Goal: Navigation & Orientation: Find specific page/section

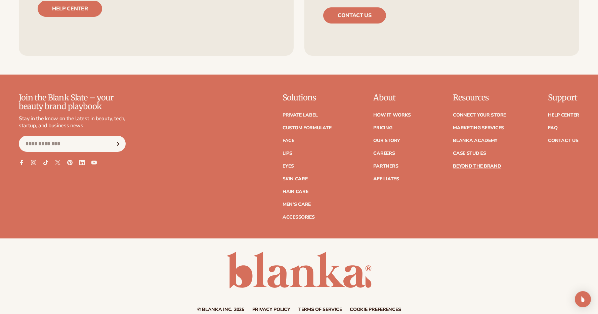
scroll to position [1199, 0]
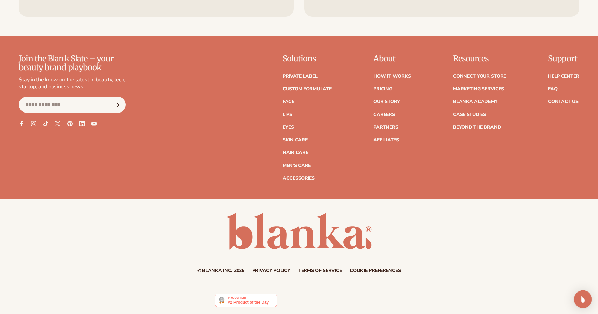
click at [576, 296] on div "Open Intercom Messenger" at bounding box center [583, 300] width 18 height 18
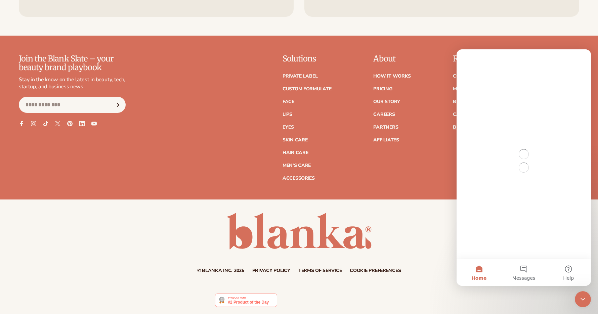
scroll to position [0, 0]
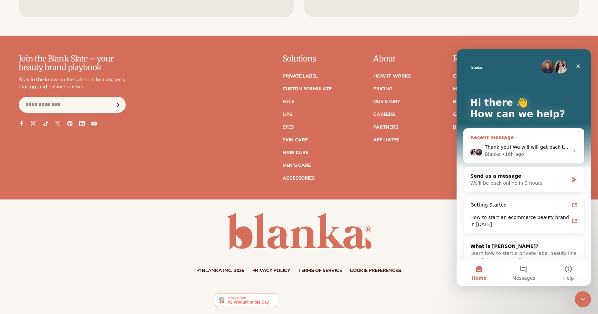
click at [546, 146] on span "Thank you! We will will get back to you as soon as possible!" at bounding box center [555, 146] width 141 height 5
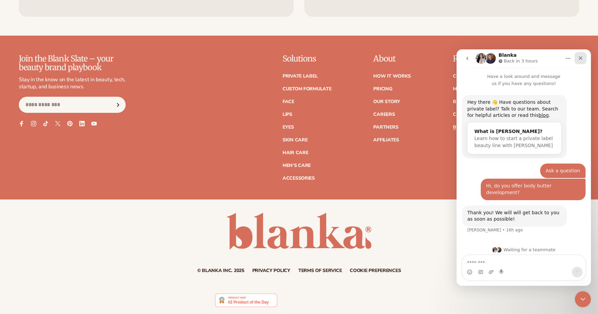
click at [578, 59] on icon "Close" at bounding box center [580, 57] width 5 height 5
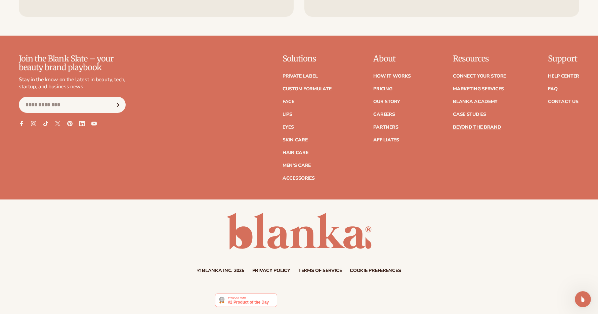
click at [283, 141] on div "Join the Blank Slate – your beauty brand playbook Stay in the know on the lates…" at bounding box center [299, 117] width 560 height 126
click at [290, 139] on link "Skin Care" at bounding box center [294, 140] width 25 height 5
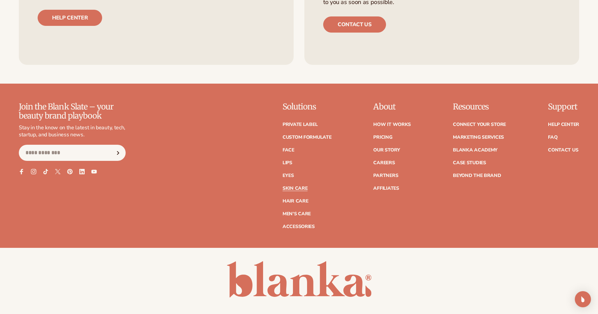
scroll to position [1402, 0]
